Goal: Register for event/course

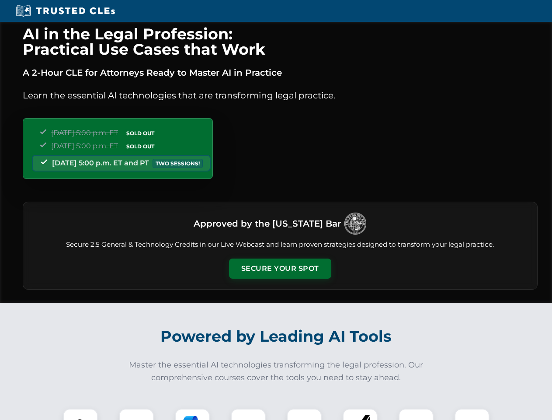
click at [280, 268] on button "Secure Your Spot" at bounding box center [280, 268] width 102 height 20
click at [80, 414] on img at bounding box center [80, 425] width 25 height 25
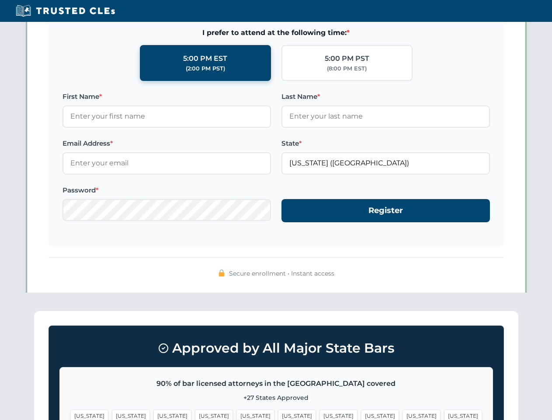
click at [319, 414] on span "[US_STATE]" at bounding box center [338, 415] width 38 height 13
click at [403, 414] on span "[US_STATE]" at bounding box center [422, 415] width 38 height 13
